Goal: Go to known website: Access a specific website the user already knows

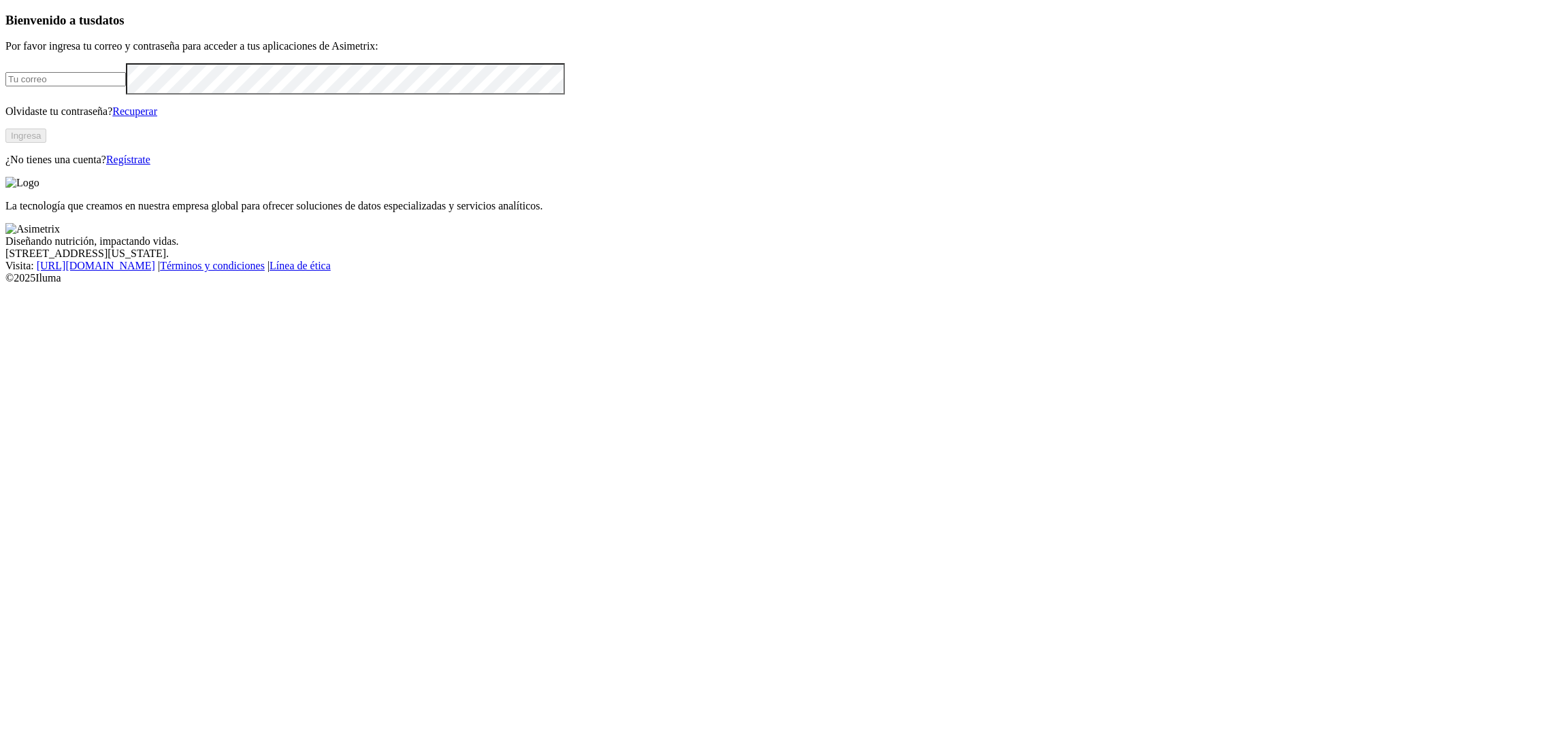
click at [126, 86] on input "email" at bounding box center [65, 79] width 121 height 15
type input "[PERSON_NAME][EMAIL_ADDRESS][PERSON_NAME][DOMAIN_NAME]"
click at [46, 143] on button "Ingresa" at bounding box center [26, 136] width 40 height 15
